Goal: Task Accomplishment & Management: Complete application form

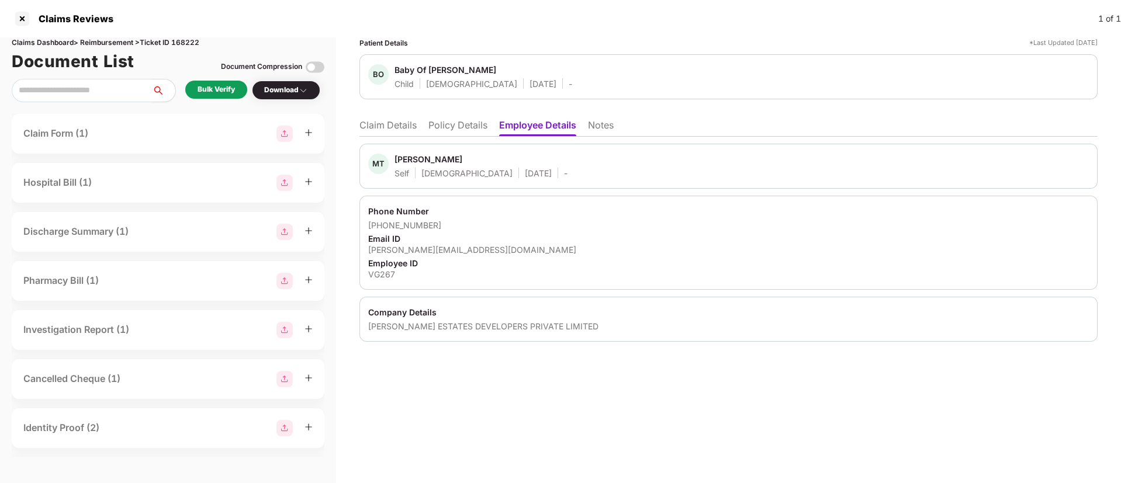
click at [442, 128] on li "Policy Details" at bounding box center [457, 127] width 59 height 17
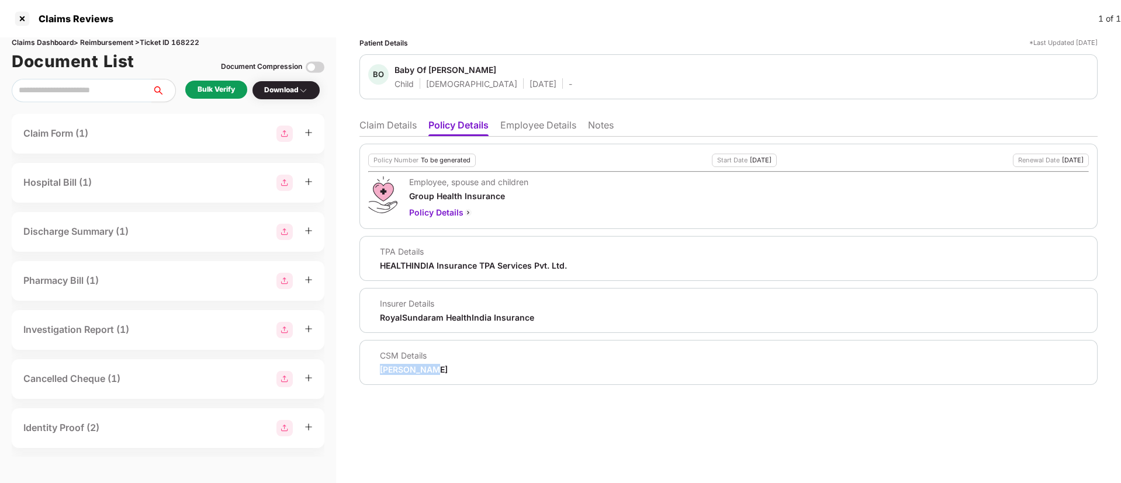
drag, startPoint x: 376, startPoint y: 365, endPoint x: 455, endPoint y: 369, distance: 79.0
click at [455, 369] on div "CSM Details Srivani M V" at bounding box center [728, 362] width 721 height 25
click at [448, 364] on div "CSM Details Srivani M V" at bounding box center [728, 362] width 721 height 25
drag, startPoint x: 380, startPoint y: 368, endPoint x: 409, endPoint y: 367, distance: 28.7
click at [409, 367] on div "CSM Details Srivani M V" at bounding box center [407, 362] width 79 height 25
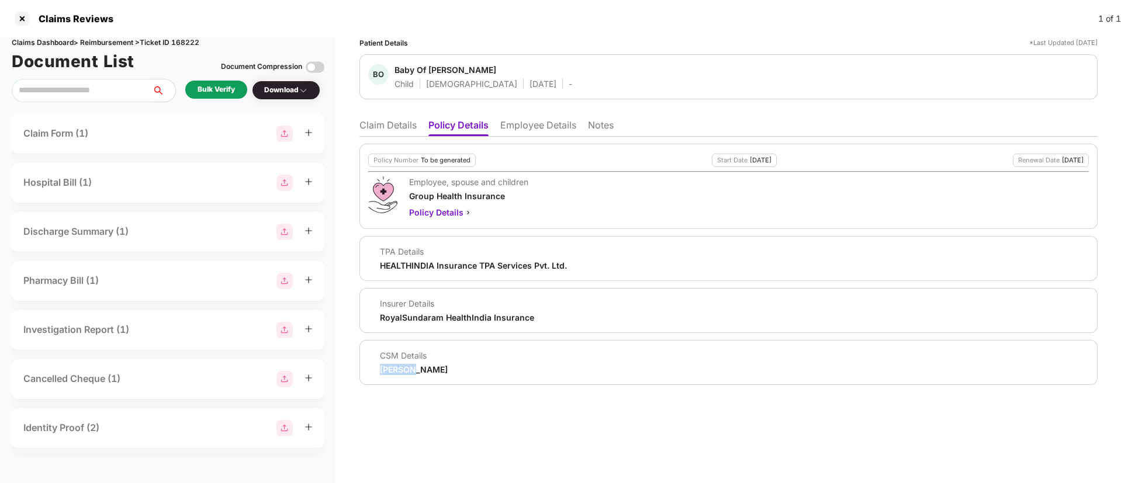
copy div "Srivani"
drag, startPoint x: 393, startPoint y: 71, endPoint x: 537, endPoint y: 74, distance: 143.2
click at [537, 74] on div "BO Baby Of Sudha Magadi Child Male 22 July 2025 -" at bounding box center [728, 76] width 721 height 25
copy div "Baby Of Sudha Magadi"
click at [526, 126] on li "Employee Details" at bounding box center [538, 127] width 76 height 17
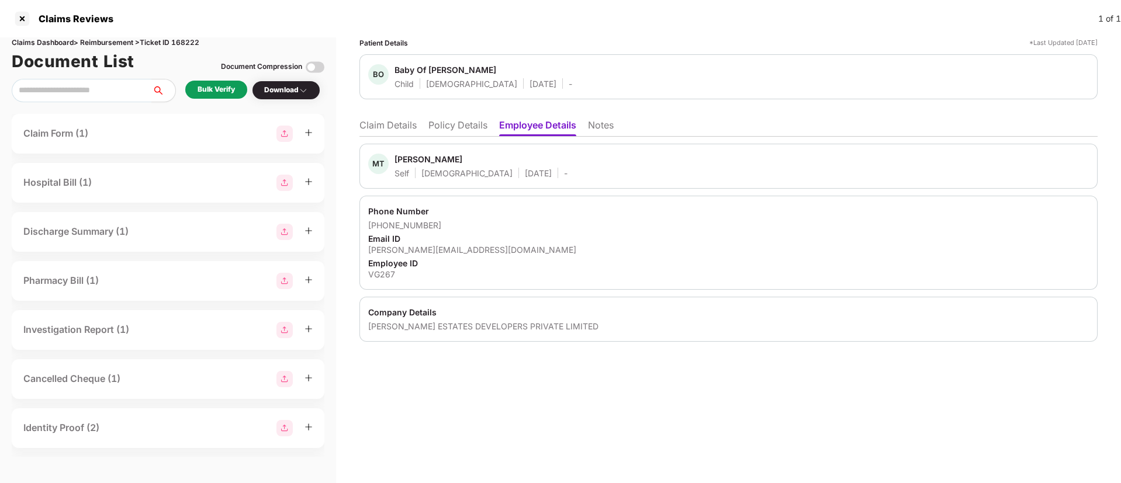
drag, startPoint x: 399, startPoint y: 161, endPoint x: 500, endPoint y: 158, distance: 101.1
click at [500, 158] on span "Manjunath Tumbada" at bounding box center [480, 161] width 173 height 14
copy div "Manjunath Tumbada"
drag, startPoint x: 385, startPoint y: 223, endPoint x: 435, endPoint y: 220, distance: 50.4
click at [435, 220] on div "+919902324400" at bounding box center [728, 225] width 721 height 11
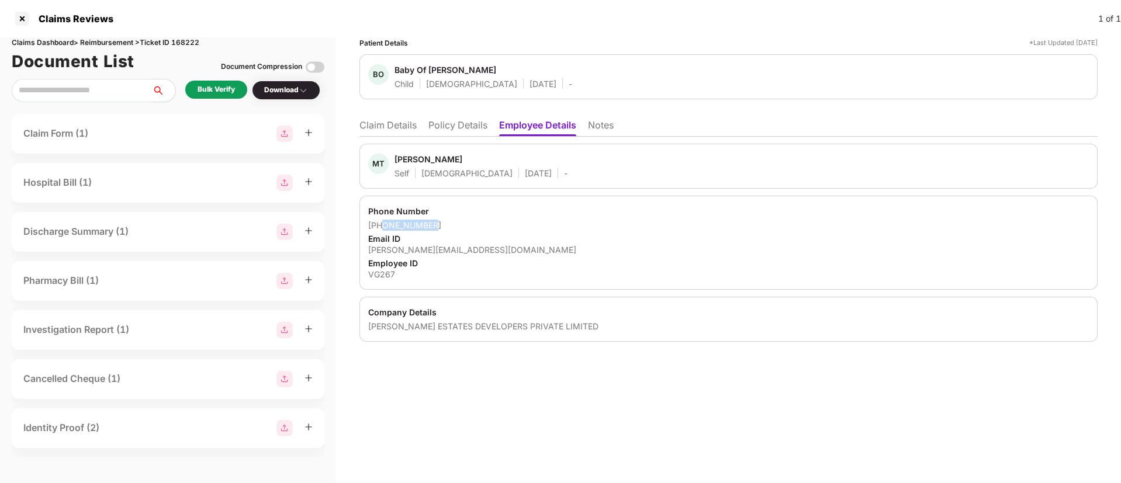
copy div "9902324400"
drag, startPoint x: 367, startPoint y: 252, endPoint x: 544, endPoint y: 254, distance: 177.1
click at [544, 254] on div "Phone Number +919902324400 Email ID manjunath.t@vaswanigroup.com Employee ID VG…" at bounding box center [728, 243] width 738 height 94
copy div "manjunath.t@vaswanigroup.com"
click at [378, 271] on div "VG267" at bounding box center [728, 274] width 721 height 11
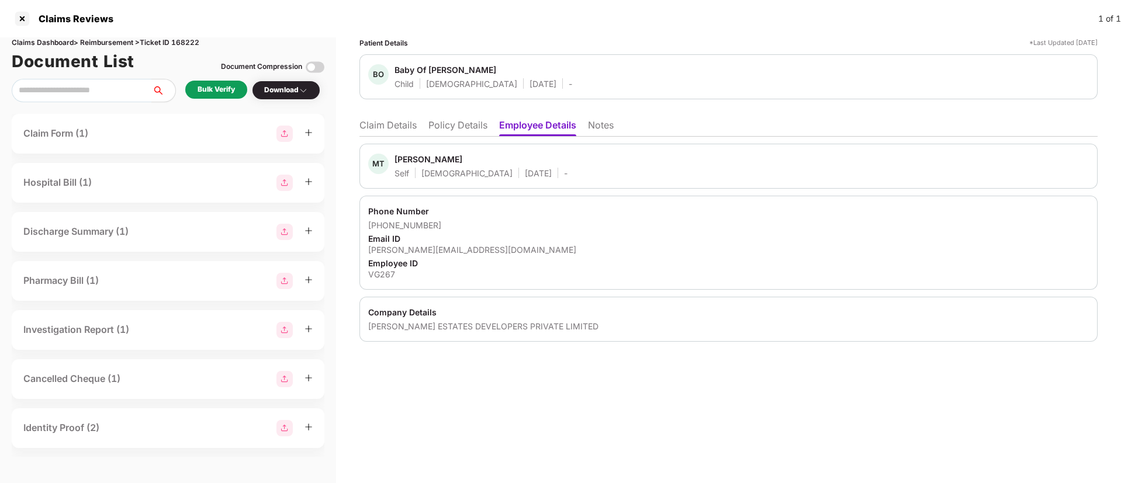
click at [378, 271] on div "VG267" at bounding box center [728, 274] width 721 height 11
copy div "VG267"
drag, startPoint x: 369, startPoint y: 327, endPoint x: 583, endPoint y: 329, distance: 213.9
click at [583, 329] on div "Company Details VASWANI ESTATES DEVELOPERS PRIVATE LIMITED" at bounding box center [728, 319] width 738 height 45
copy div "VASWANI ESTATES DEVELOPERS PRIVATE LIMITED"
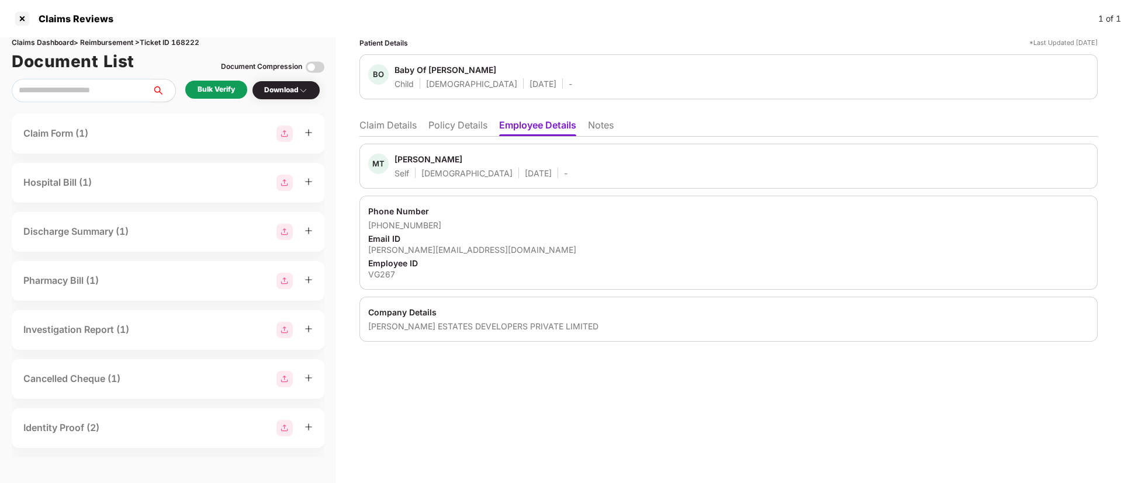
click at [532, 167] on div "MT Manjunath Tumbada Self Male 06 June 1990 -" at bounding box center [728, 166] width 721 height 25
click at [490, 424] on div "Patient Details *Last Updated 25 Aug 2025 BO Baby Of Sudha Magadi Child Male 22…" at bounding box center [728, 260] width 785 height 446
click at [220, 92] on div "Bulk Verify" at bounding box center [216, 89] width 37 height 11
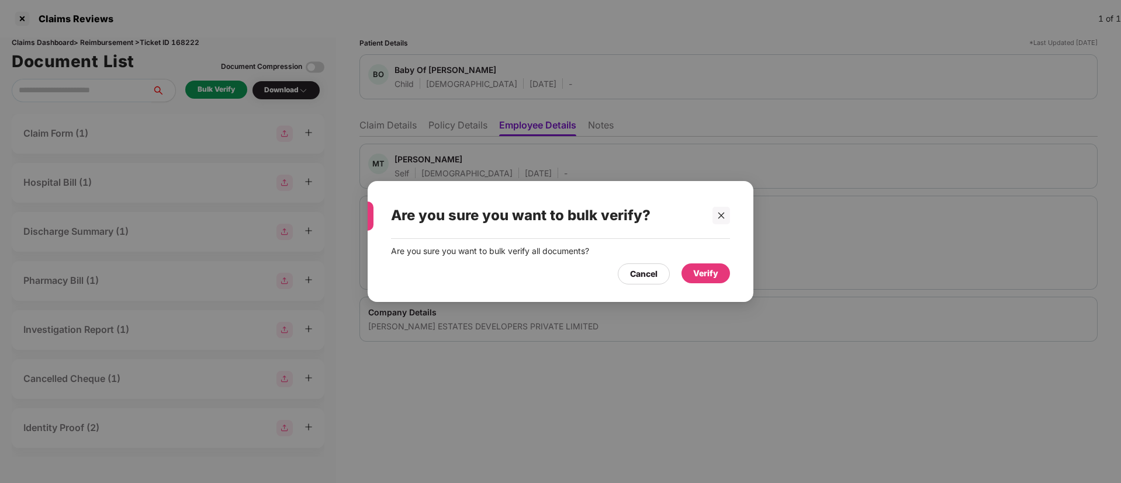
click at [696, 269] on div "Verify" at bounding box center [705, 273] width 25 height 13
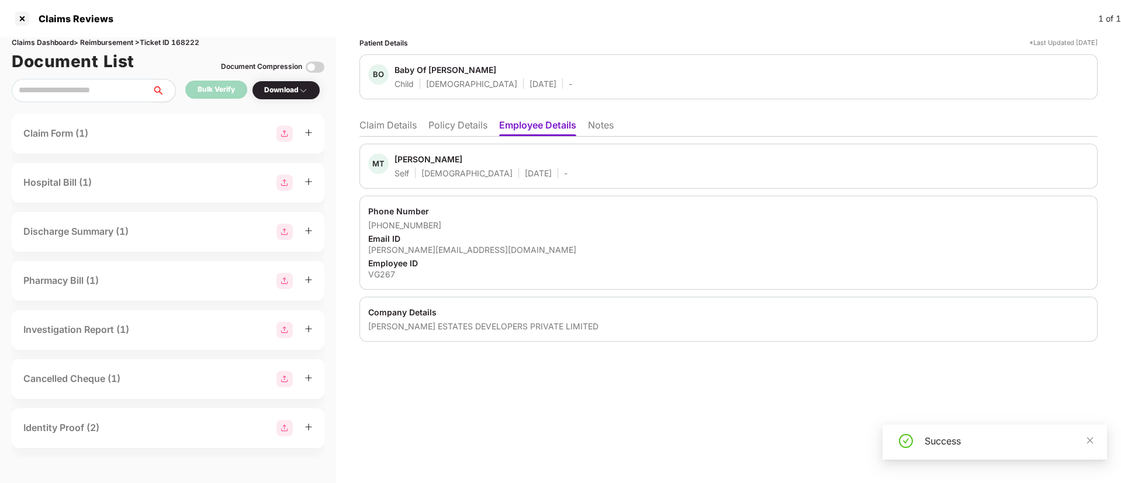
click at [414, 126] on li "Claim Details" at bounding box center [387, 127] width 57 height 17
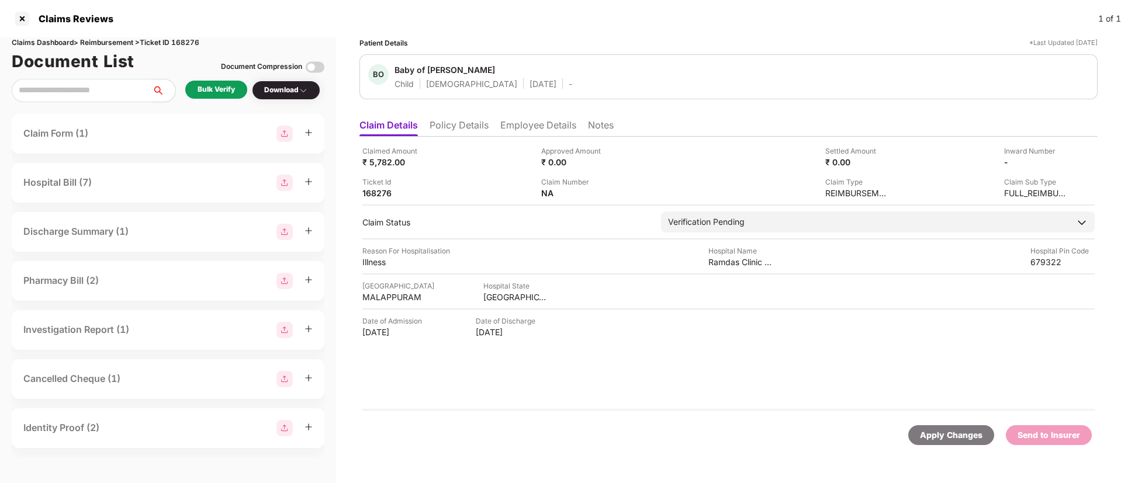
click at [448, 130] on li "Policy Details" at bounding box center [459, 127] width 59 height 17
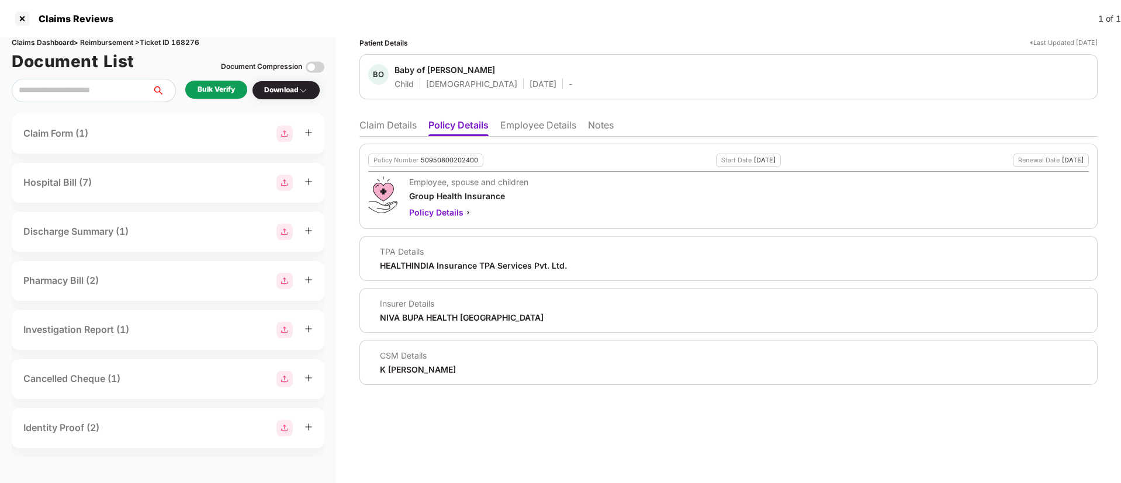
click at [540, 129] on li "Employee Details" at bounding box center [538, 127] width 76 height 17
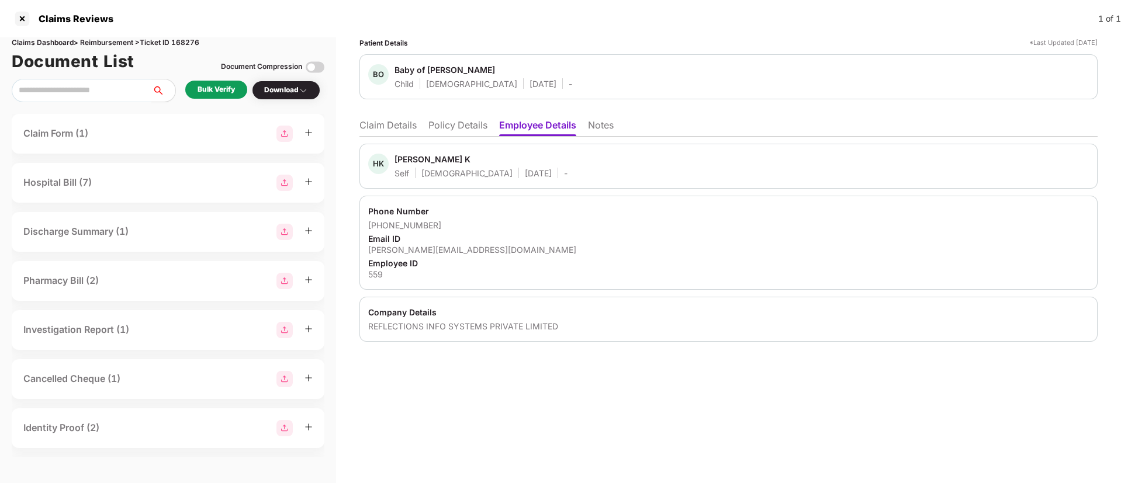
click at [448, 126] on li "Policy Details" at bounding box center [457, 127] width 59 height 17
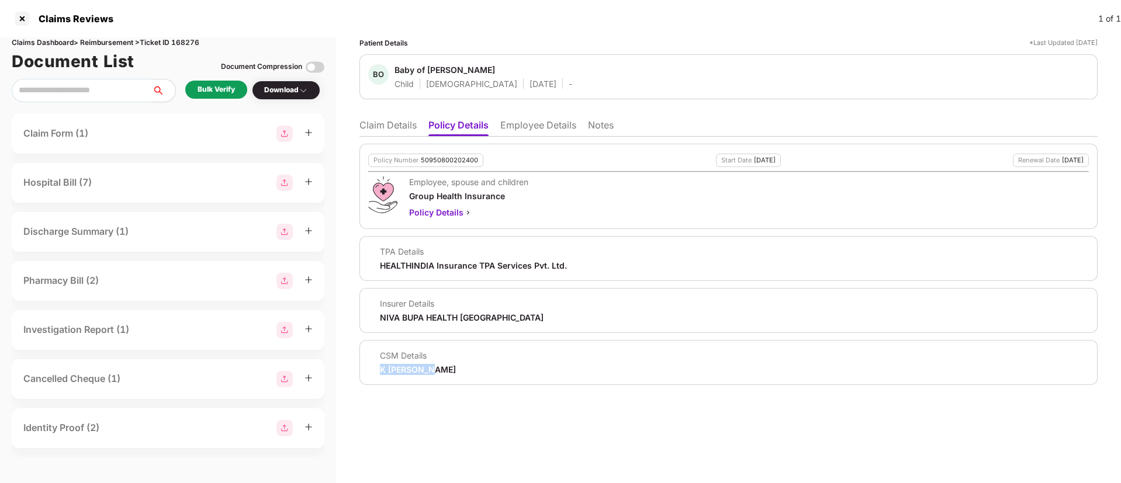
drag, startPoint x: 378, startPoint y: 370, endPoint x: 430, endPoint y: 366, distance: 52.1
click at [430, 366] on div "CSM Details K [PERSON_NAME]" at bounding box center [412, 362] width 88 height 25
click at [430, 366] on div "K [PERSON_NAME]" at bounding box center [418, 369] width 76 height 11
drag, startPoint x: 385, startPoint y: 368, endPoint x: 428, endPoint y: 371, distance: 43.3
click at [428, 371] on div "K [PERSON_NAME]" at bounding box center [418, 369] width 76 height 11
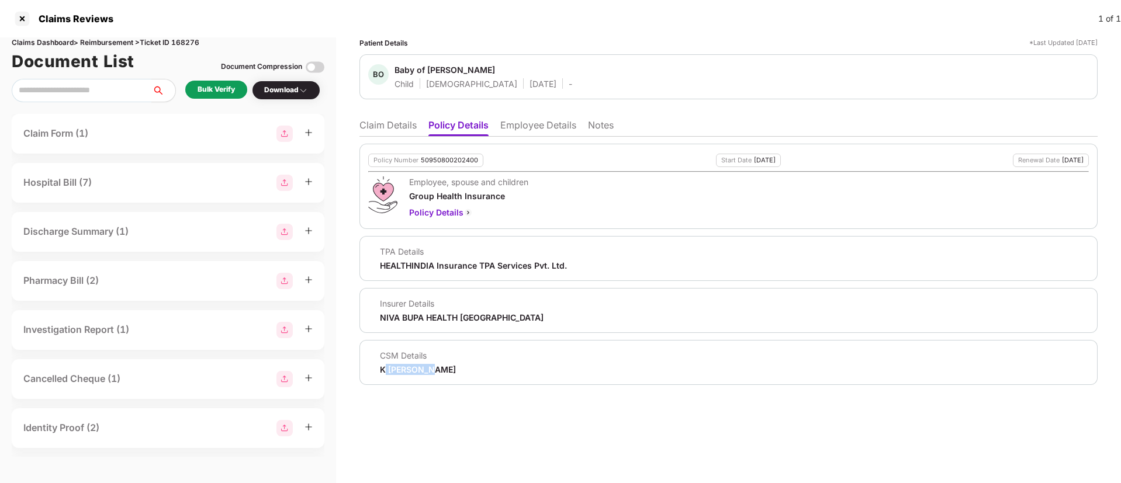
copy div "[PERSON_NAME]"
click at [468, 387] on div "Patient Details *Last Updated [DATE] BO Baby of [PERSON_NAME] Child [DEMOGRAPHI…" at bounding box center [728, 260] width 785 height 446
drag, startPoint x: 378, startPoint y: 369, endPoint x: 463, endPoint y: 372, distance: 85.4
click at [463, 372] on div "CSM Details K [PERSON_NAME]" at bounding box center [728, 362] width 721 height 25
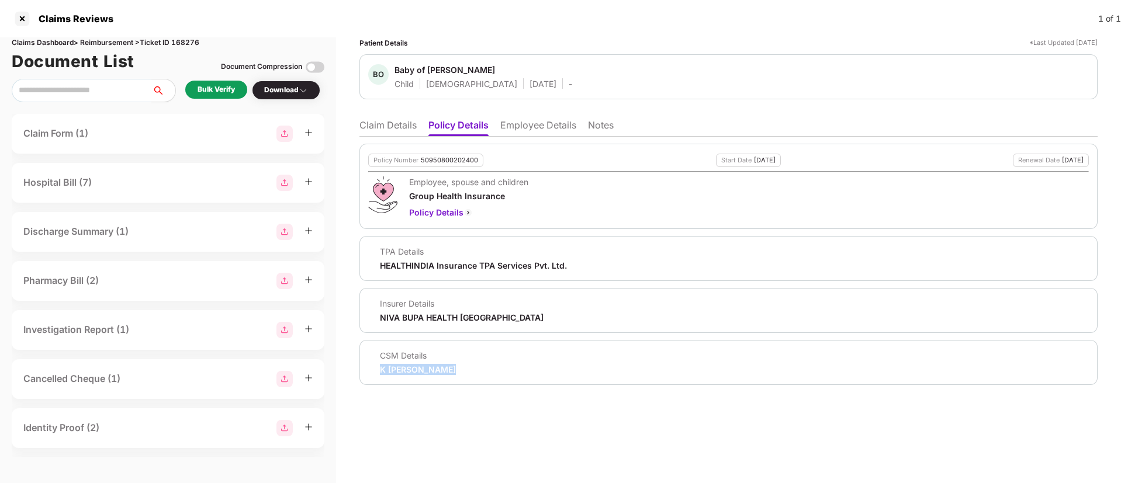
copy div "K [PERSON_NAME]"
click at [436, 354] on div "CSM Details" at bounding box center [418, 355] width 76 height 11
drag, startPoint x: 388, startPoint y: 371, endPoint x: 473, endPoint y: 368, distance: 85.4
click at [473, 368] on div "CSM Details K [PERSON_NAME]" at bounding box center [728, 362] width 721 height 25
copy div "[PERSON_NAME]"
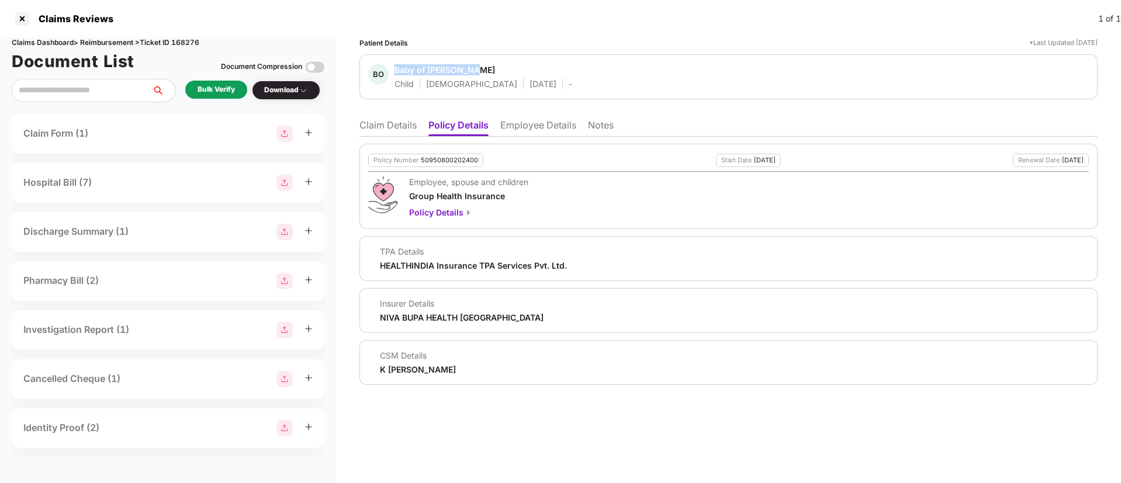
drag, startPoint x: 390, startPoint y: 68, endPoint x: 481, endPoint y: 71, distance: 91.2
click at [481, 71] on div "BO Baby of [PERSON_NAME] Child [DEMOGRAPHIC_DATA] [DATE] -" at bounding box center [470, 76] width 204 height 25
copy div "Baby of [PERSON_NAME]"
click at [526, 130] on li "Employee Details" at bounding box center [538, 127] width 76 height 17
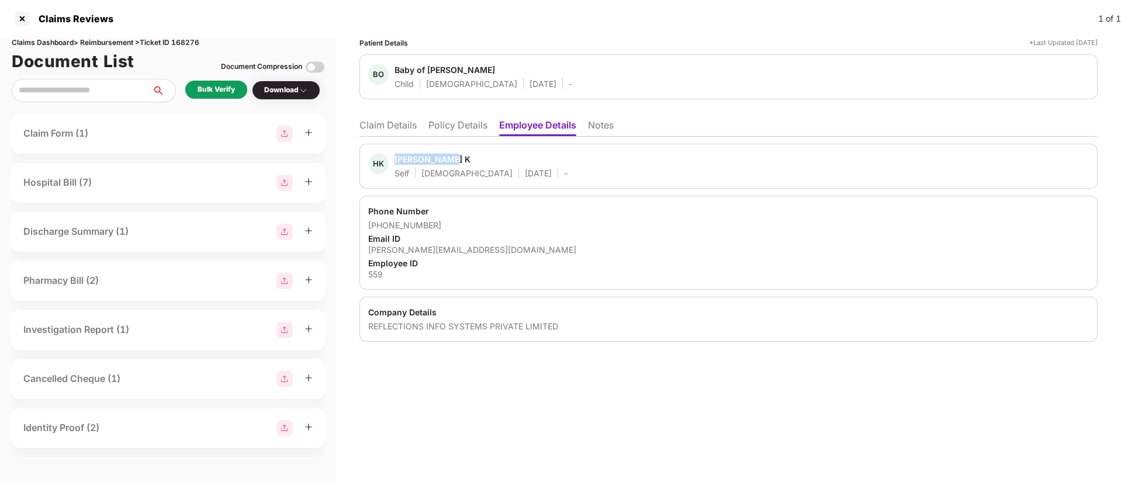
drag, startPoint x: 397, startPoint y: 158, endPoint x: 482, endPoint y: 160, distance: 84.2
click at [482, 160] on span "[PERSON_NAME] K" at bounding box center [480, 161] width 173 height 14
copy div "[PERSON_NAME] K"
drag, startPoint x: 381, startPoint y: 225, endPoint x: 443, endPoint y: 221, distance: 62.0
click at [443, 221] on div "[PHONE_NUMBER]" at bounding box center [728, 225] width 721 height 11
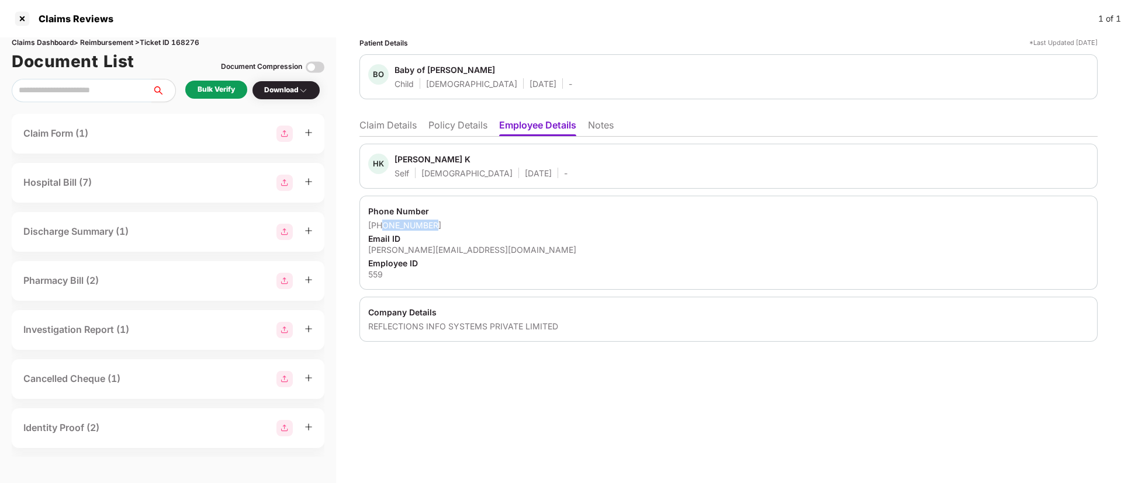
click at [443, 221] on div "[PHONE_NUMBER]" at bounding box center [728, 225] width 721 height 11
drag, startPoint x: 383, startPoint y: 226, endPoint x: 441, endPoint y: 224, distance: 57.9
click at [441, 224] on div "[PHONE_NUMBER]" at bounding box center [728, 225] width 721 height 11
drag, startPoint x: 385, startPoint y: 226, endPoint x: 435, endPoint y: 224, distance: 49.7
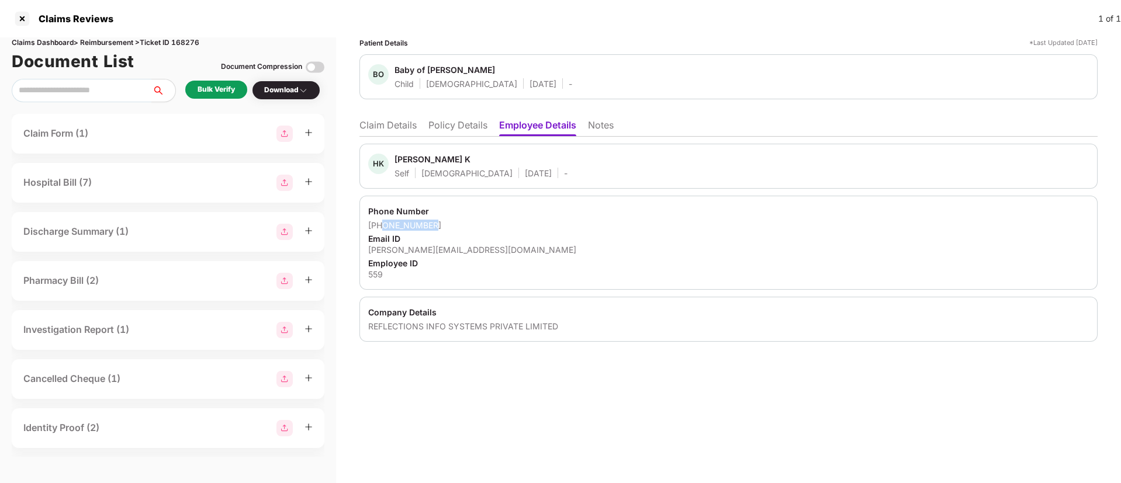
click at [435, 224] on div "[PHONE_NUMBER]" at bounding box center [728, 225] width 721 height 11
copy div "9047108364"
drag, startPoint x: 369, startPoint y: 252, endPoint x: 537, endPoint y: 247, distance: 168.4
click at [537, 247] on div "Phone Number [PHONE_NUMBER] Email ID [PERSON_NAME][EMAIL_ADDRESS][DOMAIN_NAME] …" at bounding box center [728, 243] width 738 height 94
copy div "[PERSON_NAME][EMAIL_ADDRESS][DOMAIN_NAME]"
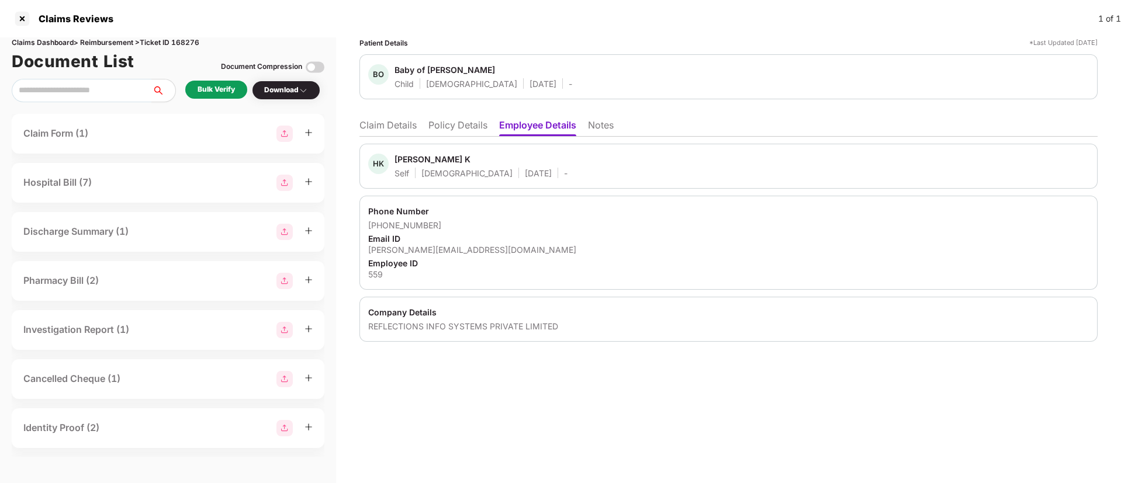
click at [373, 274] on div "559" at bounding box center [728, 274] width 721 height 11
copy div "559"
drag, startPoint x: 367, startPoint y: 330, endPoint x: 563, endPoint y: 331, distance: 195.8
click at [563, 331] on div "Company Details REFLECTIONS INFO SYSTEMS PRIVATE LIMITED" at bounding box center [728, 319] width 738 height 45
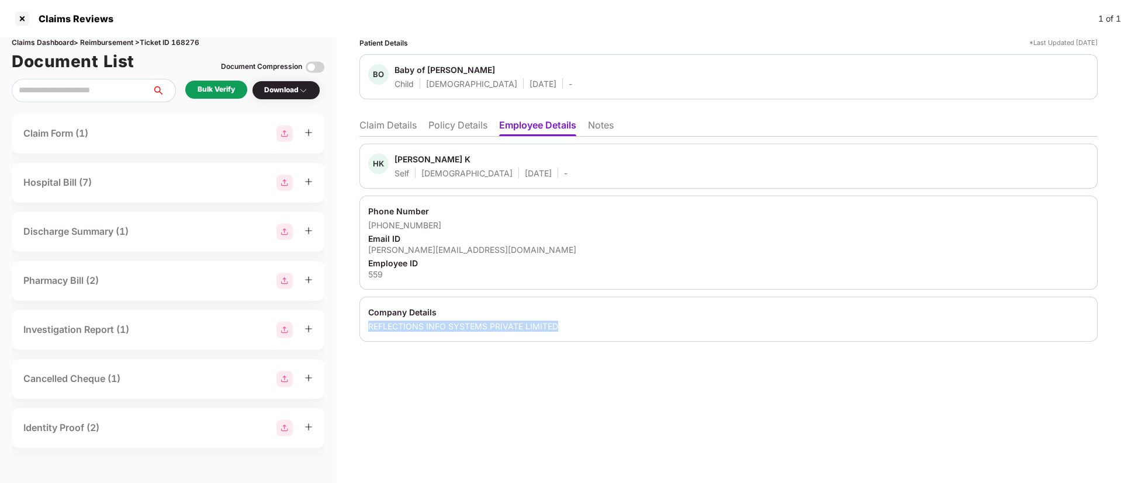
copy div "REFLECTIONS INFO SYSTEMS PRIVATE LIMITED"
click at [548, 176] on div "[PERSON_NAME] K Self [DEMOGRAPHIC_DATA] [DATE] -" at bounding box center [728, 166] width 721 height 25
click at [503, 416] on div "Patient Details *Last Updated [DATE] BO Baby of [PERSON_NAME] Child [DEMOGRAPHI…" at bounding box center [728, 260] width 785 height 446
drag, startPoint x: 523, startPoint y: 81, endPoint x: 639, endPoint y: 78, distance: 116.3
click at [639, 78] on div "F Fajlurahaman Father Male 28 Jan 1975 GMC-25990630231-1199D" at bounding box center [728, 76] width 721 height 25
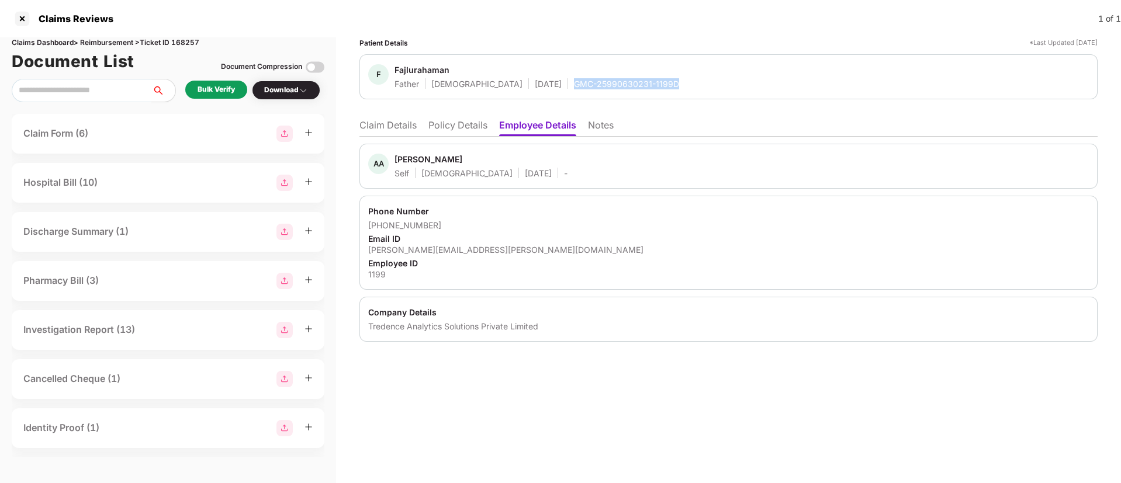
copy div "GMC-25990630231-1199D"
click at [395, 125] on li "Claim Details" at bounding box center [387, 127] width 57 height 17
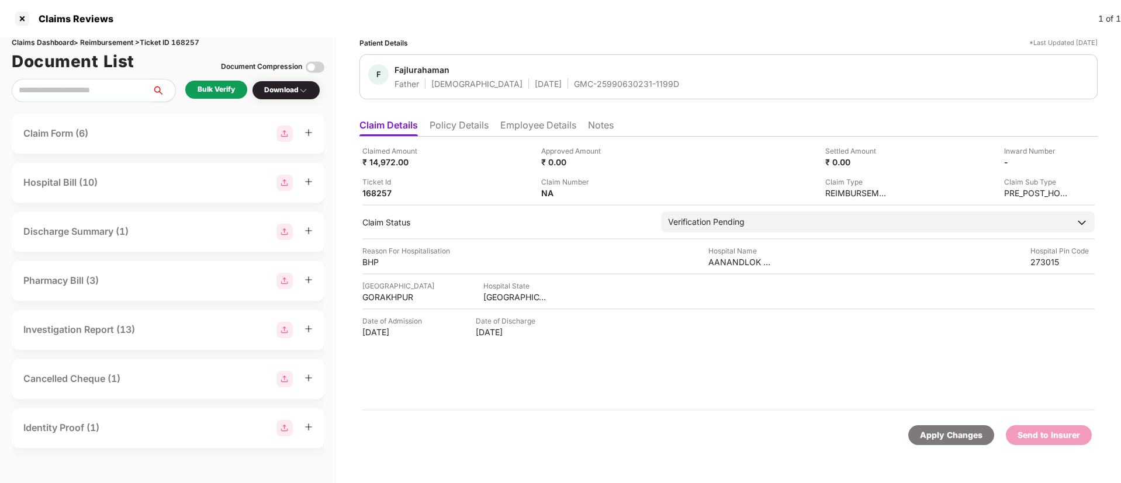
click at [221, 81] on div "Bulk Verify" at bounding box center [216, 90] width 62 height 18
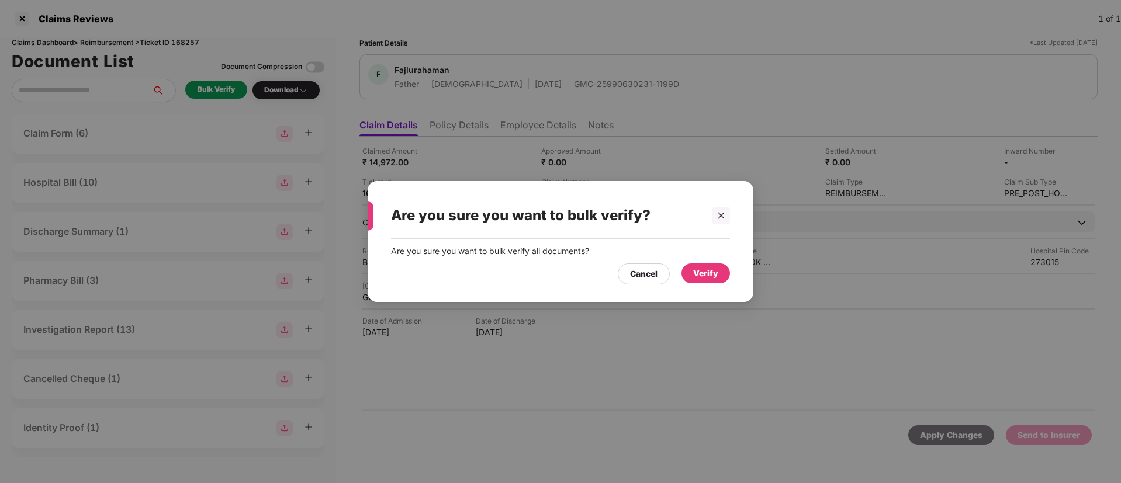
click at [701, 271] on div "Verify" at bounding box center [705, 273] width 25 height 13
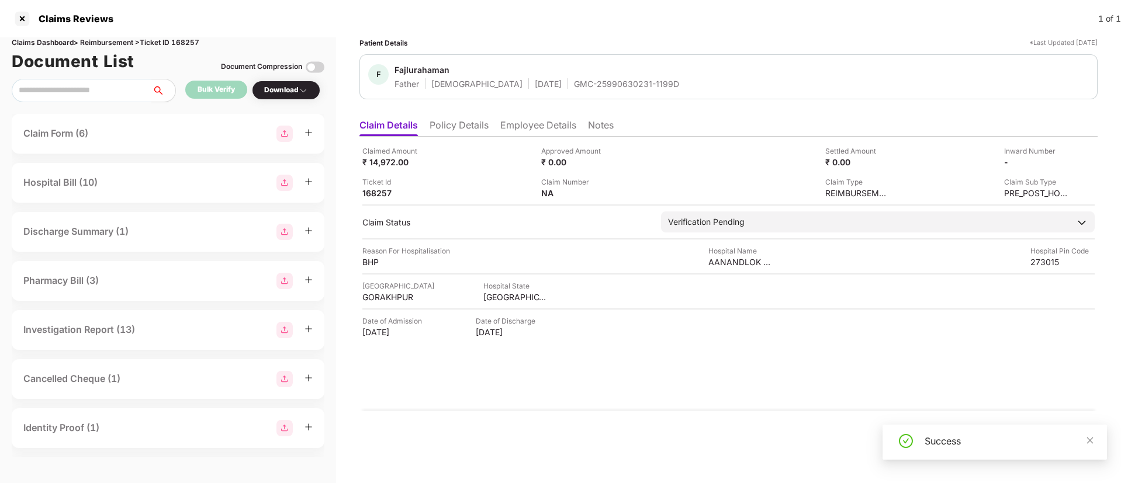
click at [284, 93] on div "Download" at bounding box center [286, 90] width 44 height 11
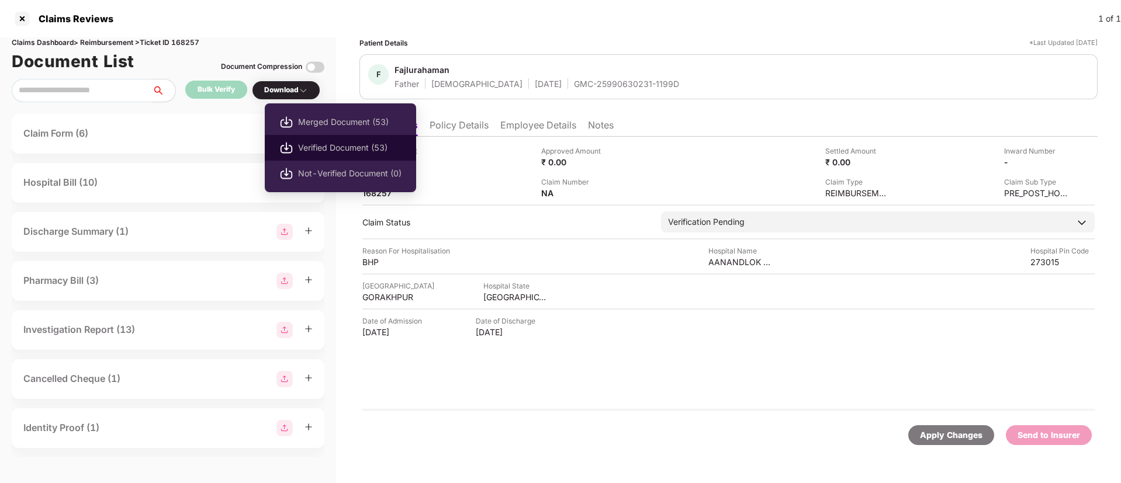
click at [311, 151] on span "Verified Document (53)" at bounding box center [349, 147] width 103 height 13
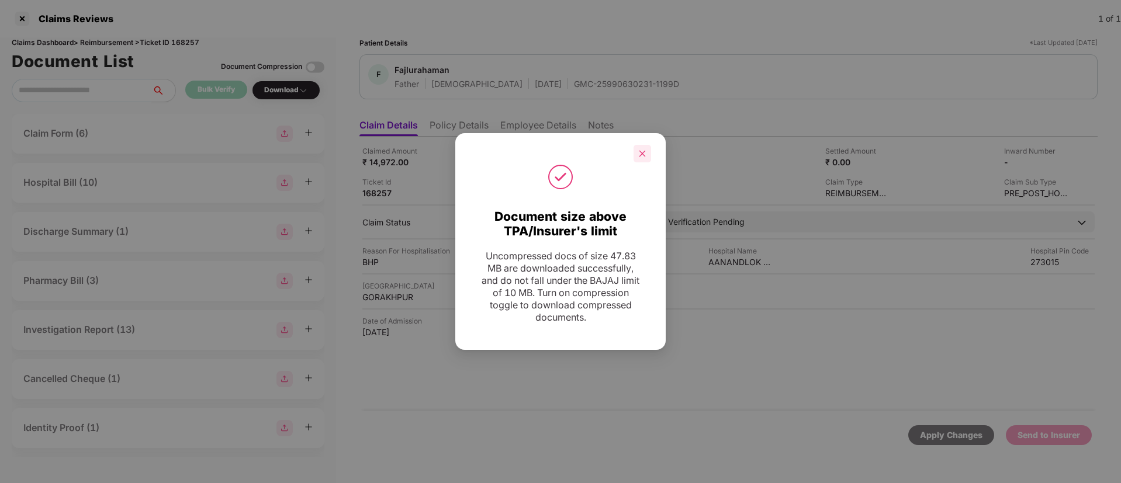
click at [636, 156] on div at bounding box center [643, 154] width 18 height 18
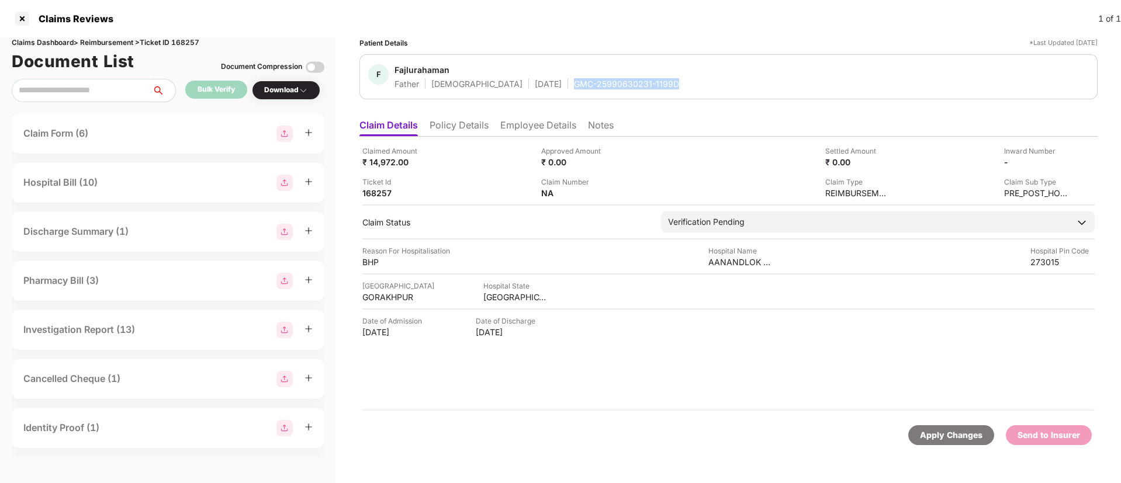
drag, startPoint x: 521, startPoint y: 81, endPoint x: 629, endPoint y: 84, distance: 108.2
click at [629, 84] on div "F Fajlurahaman Father Male 28 Jan 1975 GMC-25990630231-1199D" at bounding box center [728, 76] width 721 height 25
copy div "GMC-25990630231-1199D"
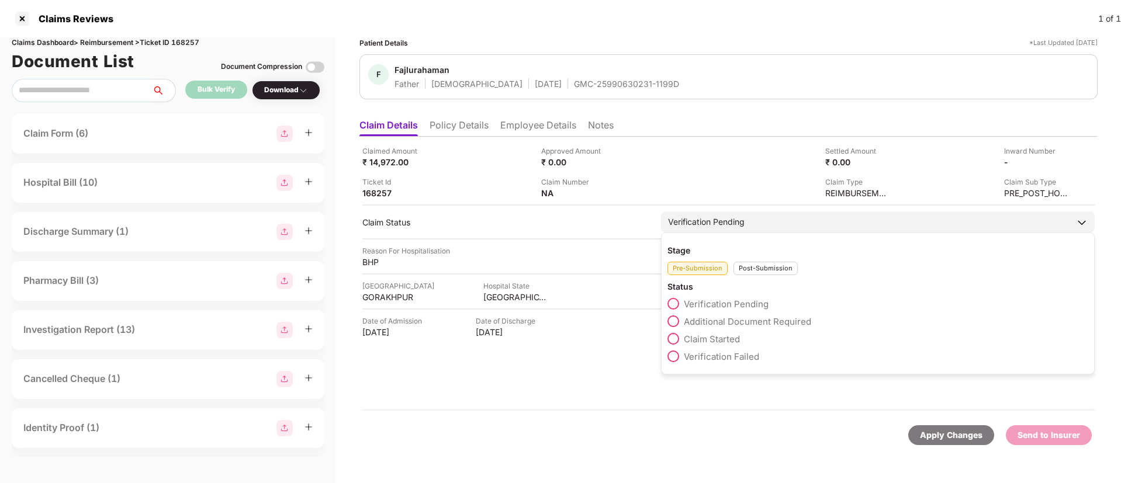
click at [762, 272] on div "Post-Submission" at bounding box center [765, 268] width 64 height 13
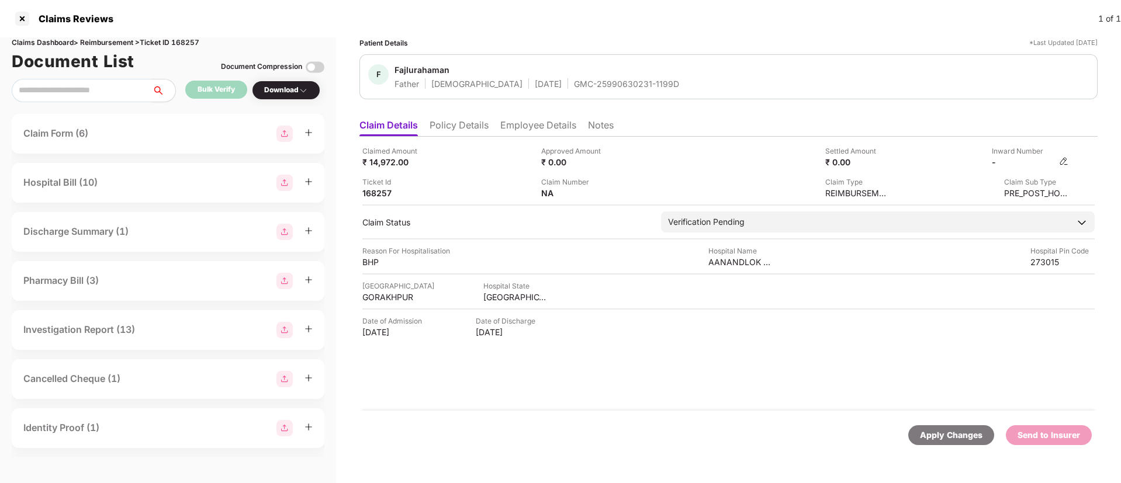
click at [1063, 160] on img at bounding box center [1063, 161] width 9 height 9
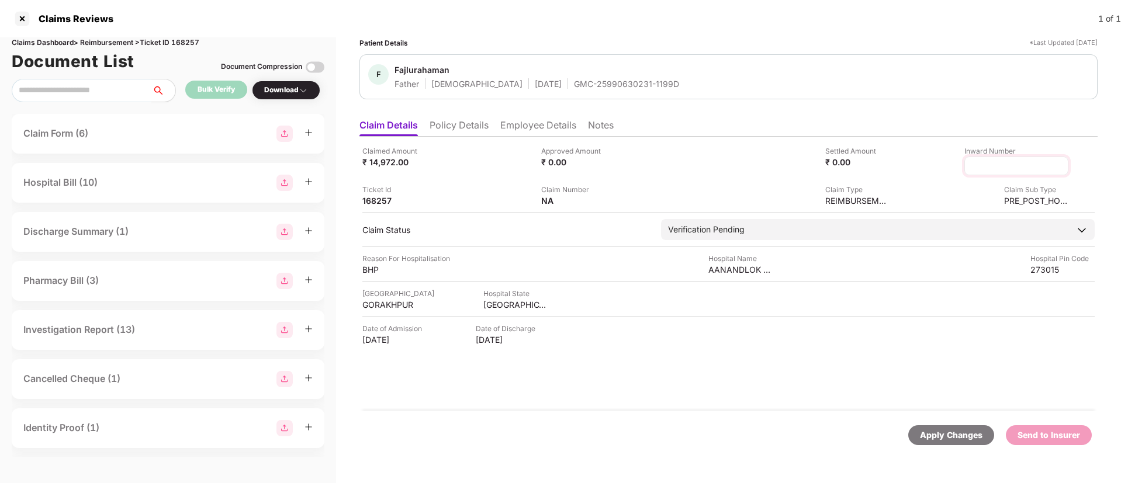
click at [991, 165] on input at bounding box center [1016, 166] width 84 height 12
type input "**********"
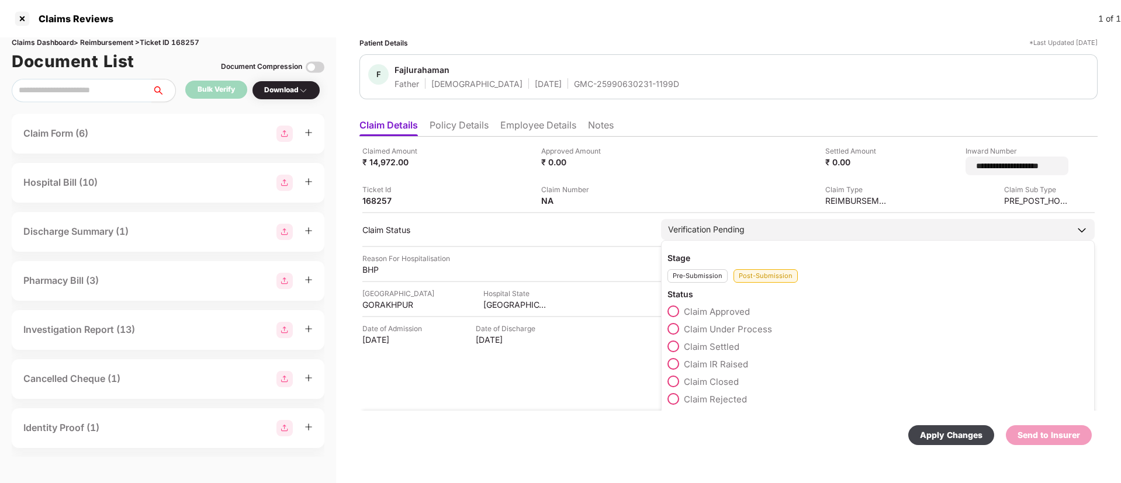
click at [756, 271] on div "Post-Submission" at bounding box center [765, 275] width 64 height 13
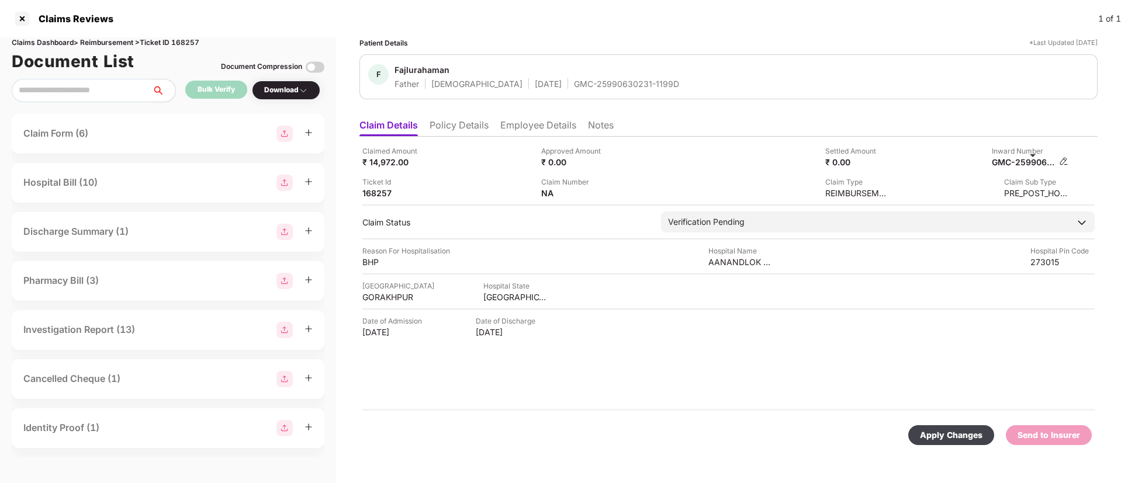
click at [1068, 162] on img at bounding box center [1063, 161] width 9 height 9
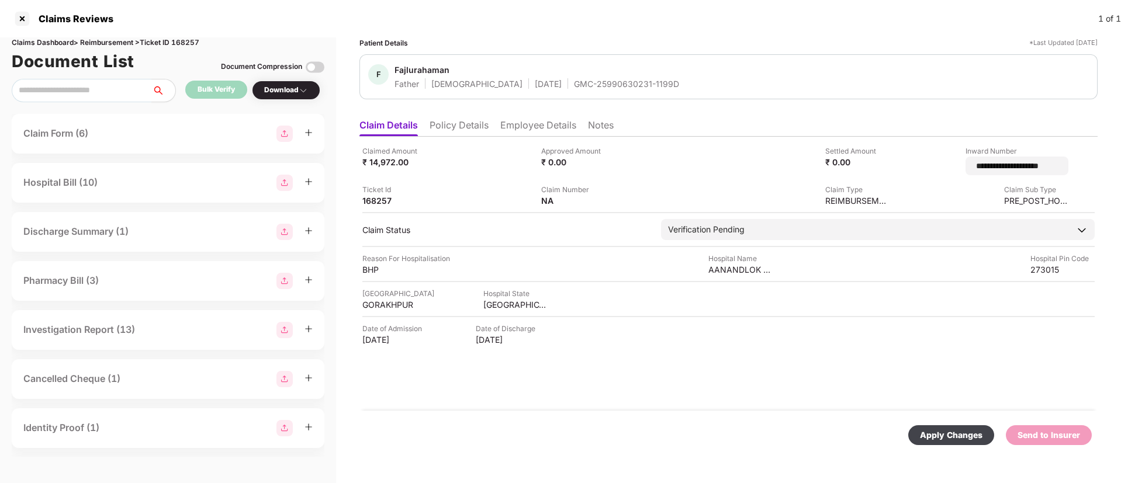
drag, startPoint x: 1056, startPoint y: 165, endPoint x: 895, endPoint y: 166, distance: 160.7
click at [895, 166] on div "**********" at bounding box center [728, 176] width 732 height 61
type input "**********"
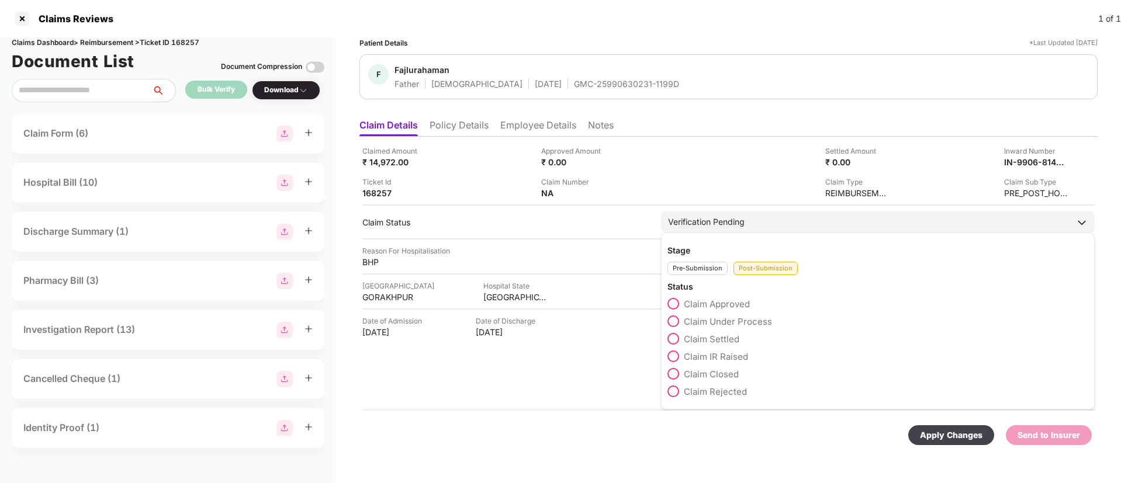
click at [759, 274] on div "Post-Submission" at bounding box center [765, 268] width 64 height 13
click at [678, 319] on span at bounding box center [673, 322] width 12 height 12
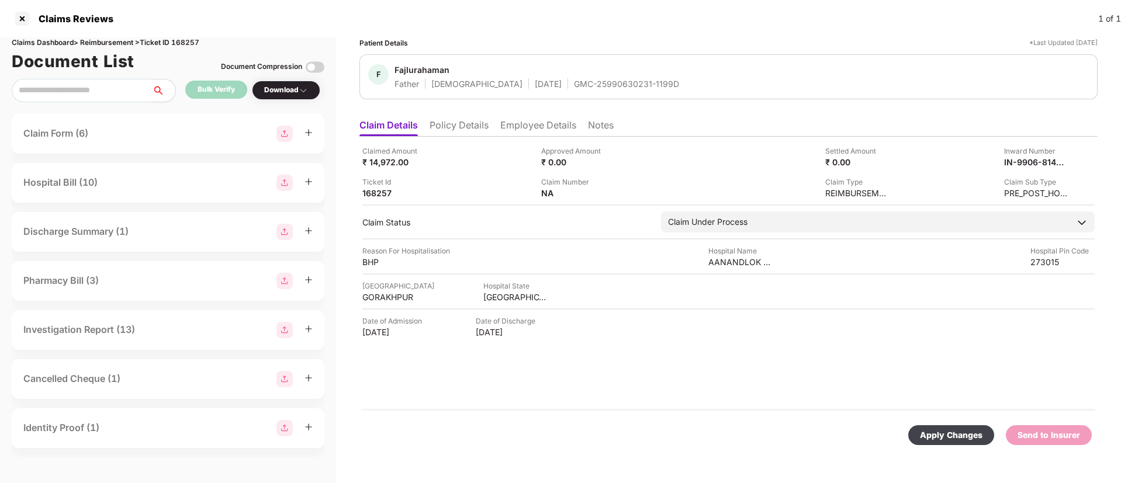
click at [937, 434] on div "Apply Changes" at bounding box center [951, 435] width 63 height 13
